Goal: Task Accomplishment & Management: Complete application form

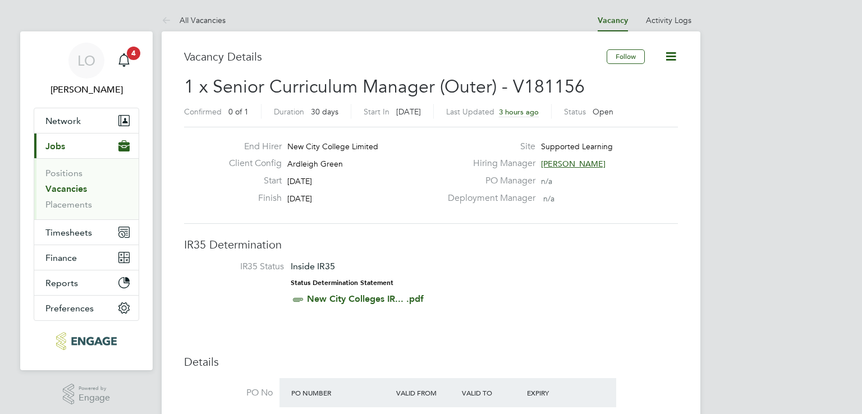
click at [353, 77] on span "1 x Senior Curriculum Manager (Outer) - V181156" at bounding box center [384, 87] width 401 height 22
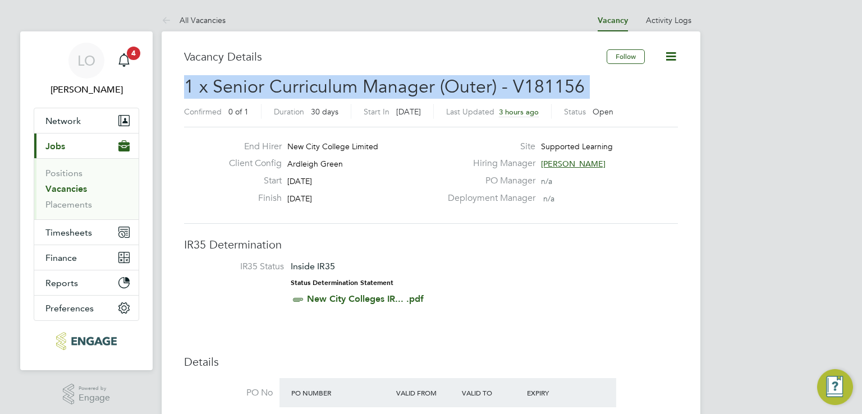
click at [353, 77] on span "1 x Senior Curriculum Manager (Outer) - V181156" at bounding box center [384, 87] width 401 height 22
click at [357, 84] on span "1 x Senior Curriculum Manager (Outer) - V181156" at bounding box center [384, 87] width 401 height 22
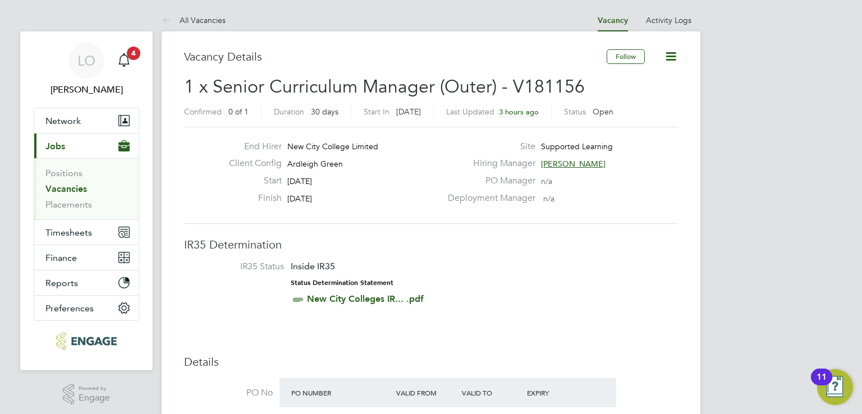
click at [383, 84] on span "1 x Senior Curriculum Manager (Outer) - V181156" at bounding box center [384, 87] width 401 height 22
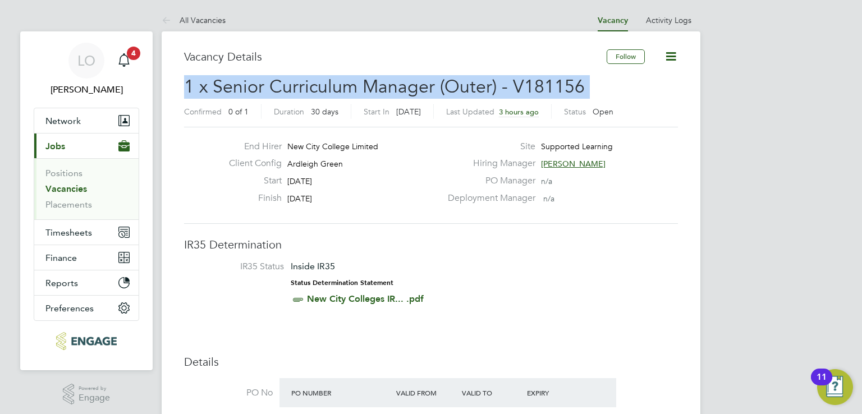
click at [383, 84] on span "1 x Senior Curriculum Manager (Outer) - V181156" at bounding box center [384, 87] width 401 height 22
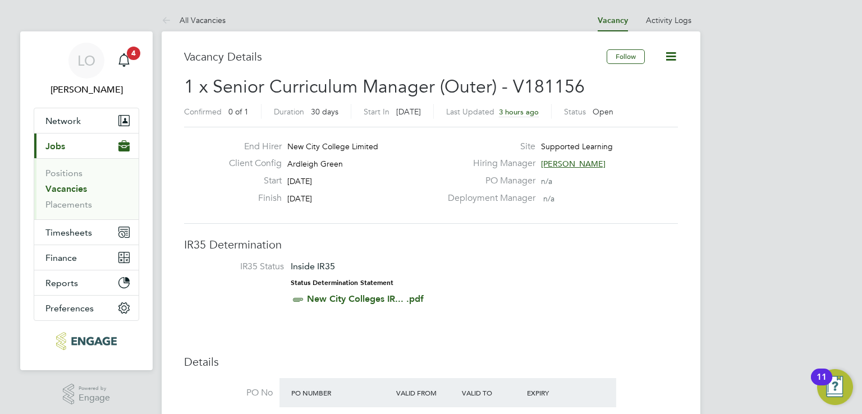
click at [334, 192] on div "Finish 21 Oct 2025" at bounding box center [330, 200] width 221 height 17
drag, startPoint x: 238, startPoint y: 142, endPoint x: 571, endPoint y: 201, distance: 337.9
click at [571, 201] on div "End Hirer New City College Limited Client Config Ardleigh Green Start 22 Sep 20…" at bounding box center [431, 175] width 503 height 69
click at [571, 201] on div "Deployment Manager n/a" at bounding box center [561, 200] width 241 height 17
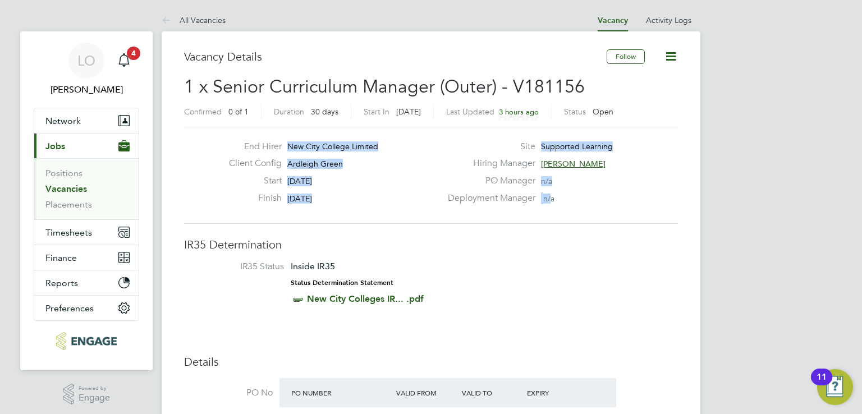
drag, startPoint x: 550, startPoint y: 194, endPoint x: 233, endPoint y: 146, distance: 320.0
click at [233, 146] on div "End Hirer New City College Limited Client Config Ardleigh Green Start 22 Sep 20…" at bounding box center [431, 175] width 503 height 69
click at [235, 148] on label "End Hirer" at bounding box center [251, 147] width 62 height 12
click at [345, 179] on div "Start 22 Sep 2025" at bounding box center [330, 183] width 221 height 17
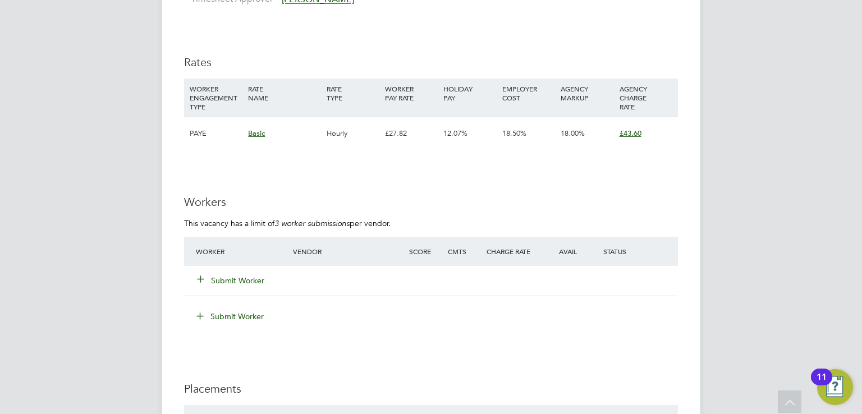
scroll to position [1459, 0]
click at [252, 130] on span "Basic" at bounding box center [256, 135] width 17 height 10
click at [282, 102] on div "WORKER ENGAGEMENT TYPE RATE NAME RATE TYPE WORKER PAY RATE HOLIDAY PAY EMPLOYER…" at bounding box center [431, 99] width 494 height 38
click at [231, 276] on button "Submit Worker" at bounding box center [231, 281] width 67 height 11
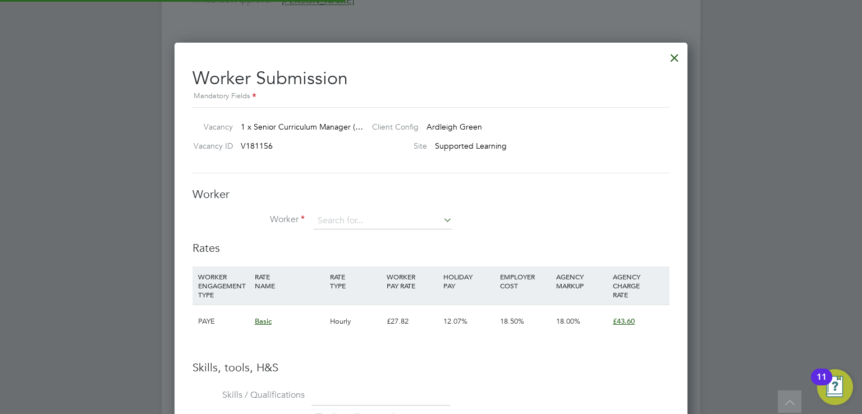
scroll to position [707, 513]
click at [332, 219] on input at bounding box center [383, 221] width 139 height 17
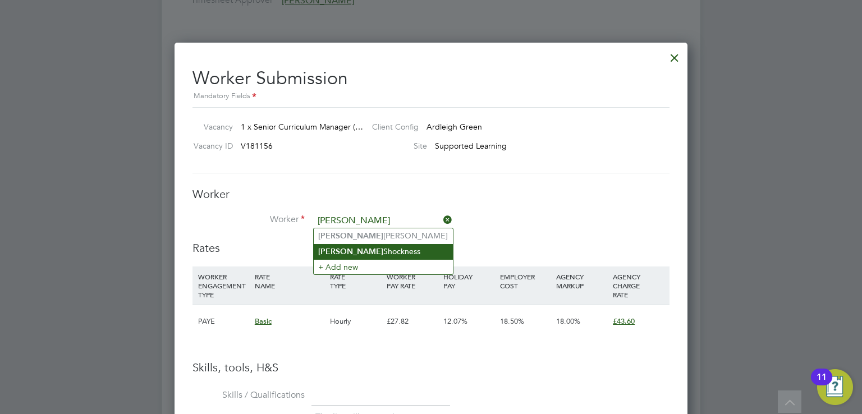
click at [341, 247] on li "Diana Shockness" at bounding box center [383, 251] width 139 height 15
type input "Diana Shockness"
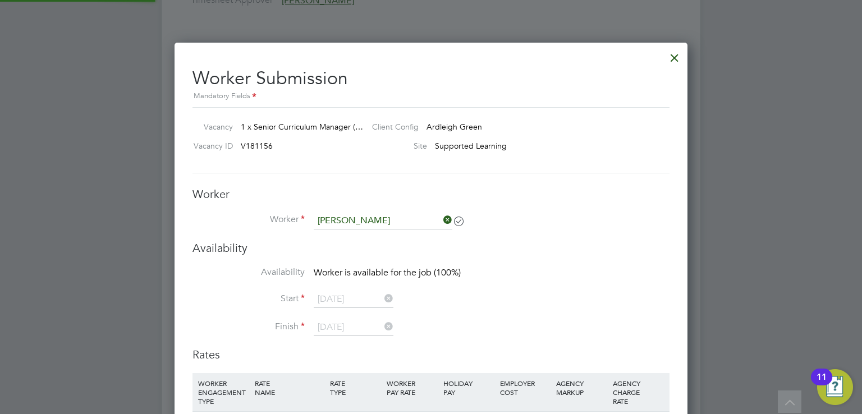
scroll to position [934, 513]
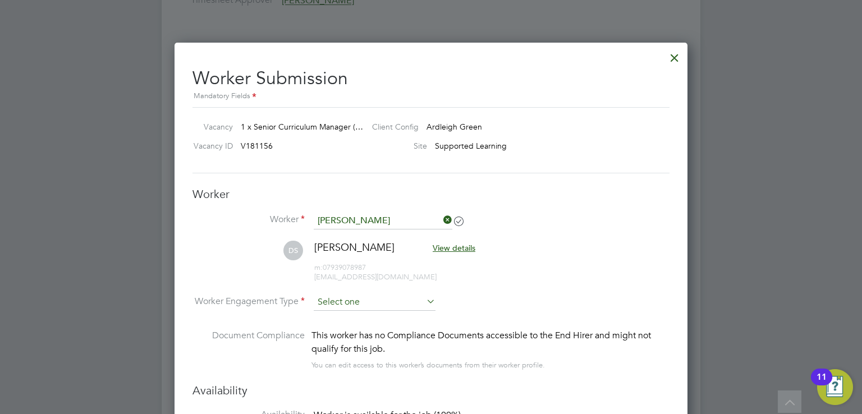
click at [340, 299] on input at bounding box center [375, 302] width 122 height 17
click at [343, 326] on li "PAYE" at bounding box center [375, 331] width 122 height 15
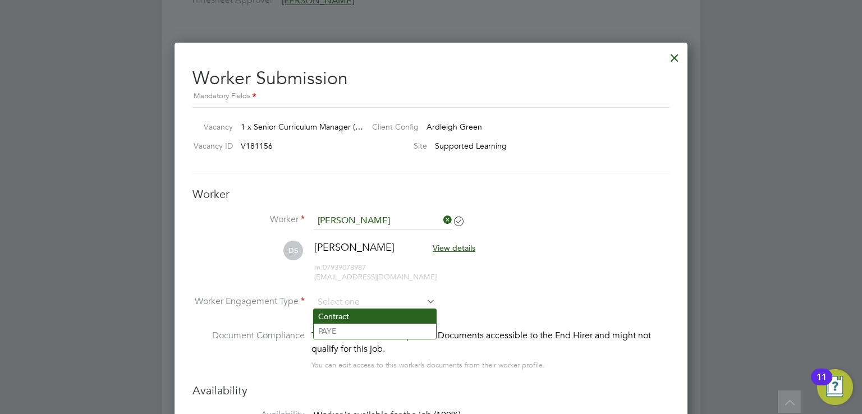
type input "PAYE"
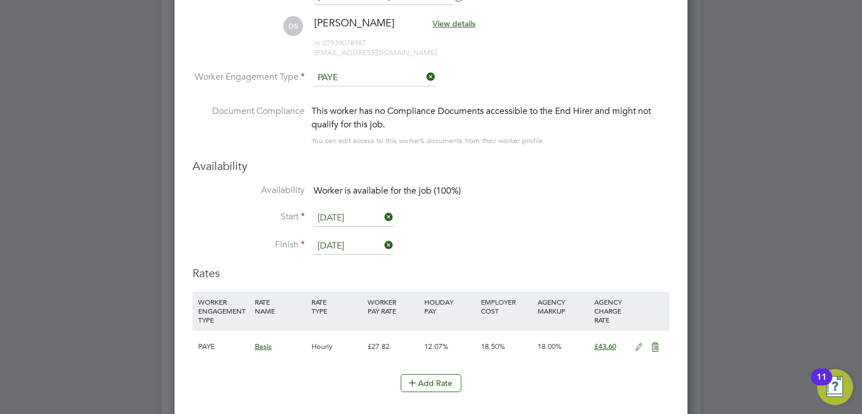
click at [331, 216] on input "22 Sep 2025" at bounding box center [354, 218] width 80 height 17
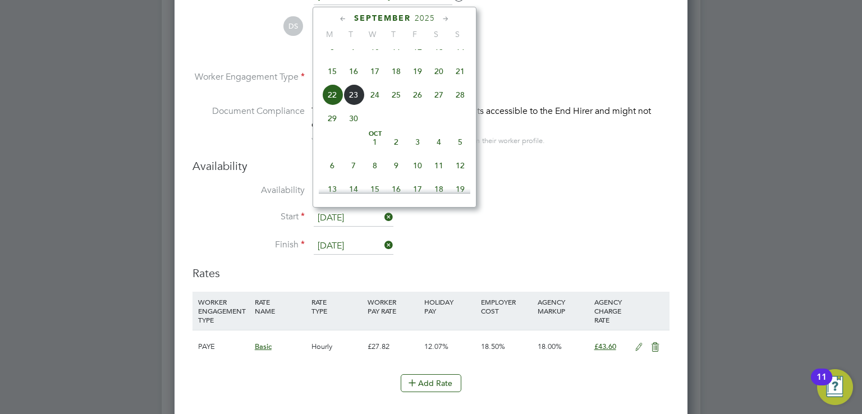
click at [215, 170] on h3 "Availability" at bounding box center [430, 166] width 477 height 15
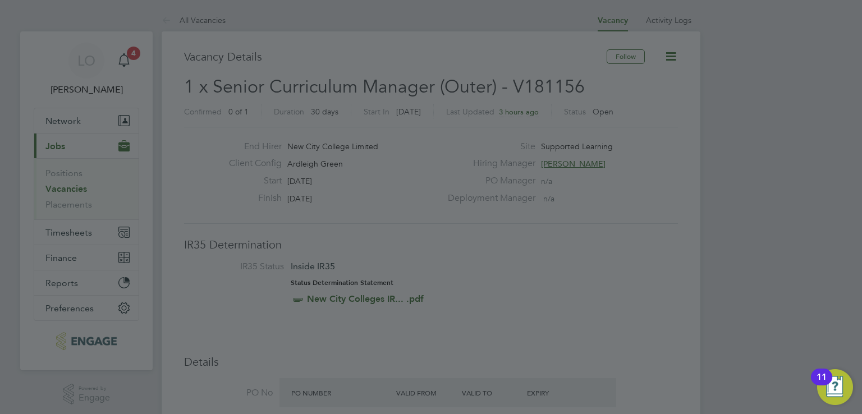
click at [318, 32] on div at bounding box center [431, 207] width 862 height 414
